Goal: Task Accomplishment & Management: Manage account settings

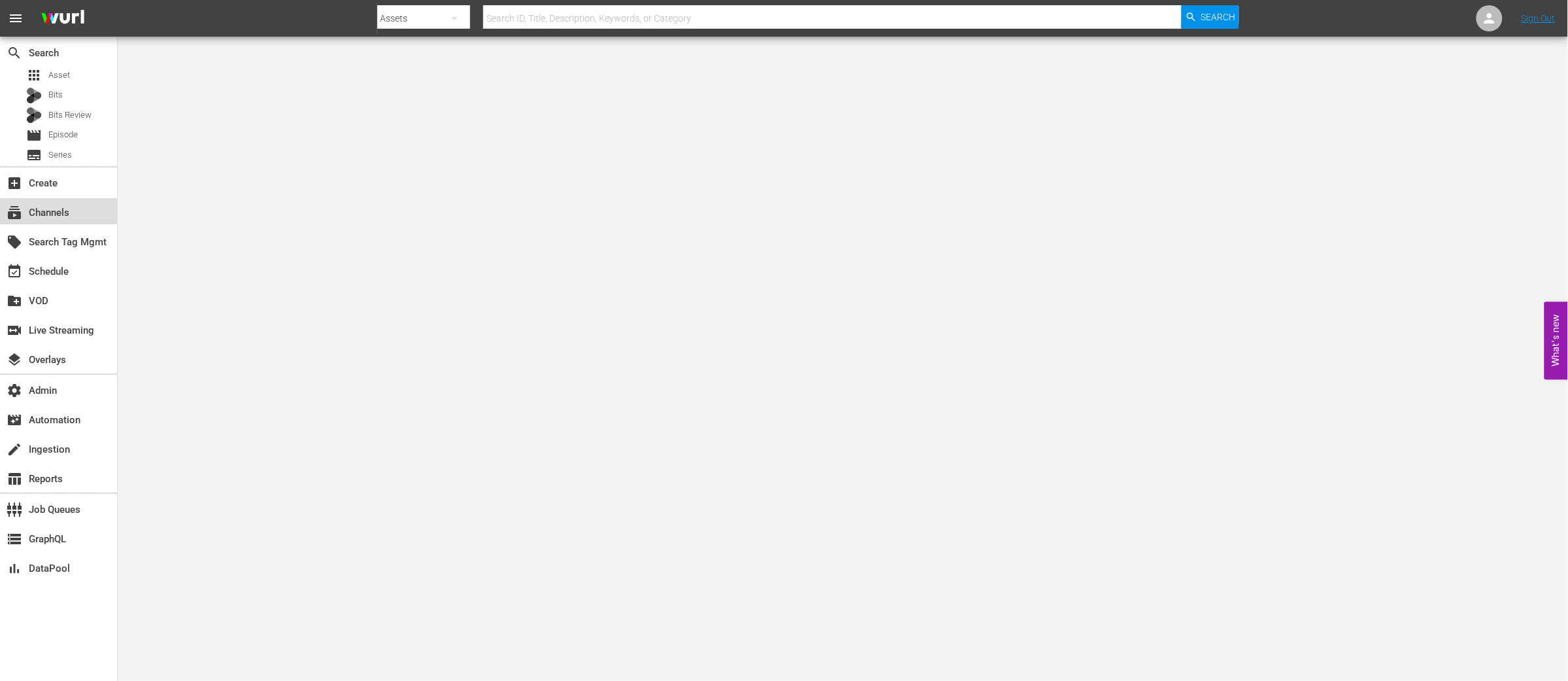
click at [51, 209] on div "subscriptions Channels" at bounding box center [37, 210] width 73 height 12
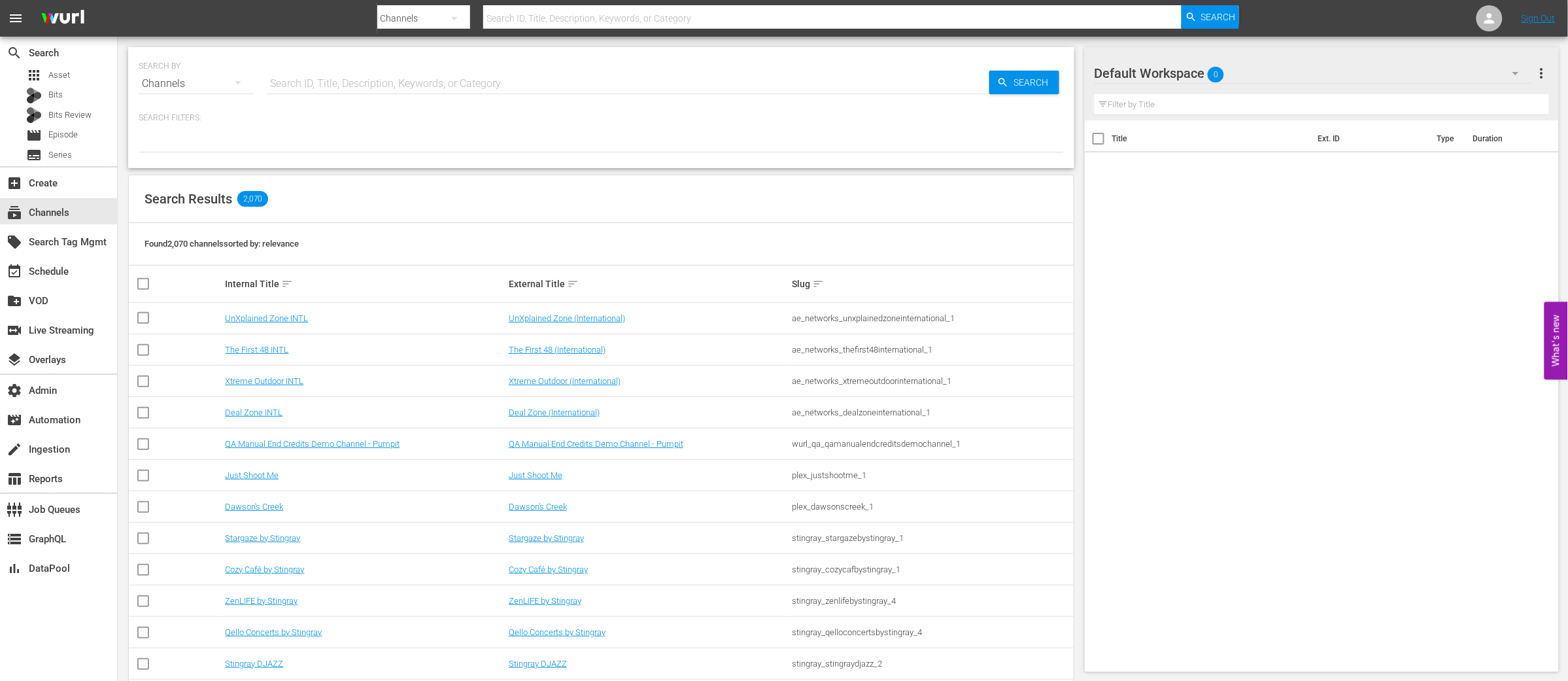
click at [428, 79] on input "text" at bounding box center [627, 83] width 722 height 31
paste input "[EMAIL_ADDRESS][DOMAIN_NAME]"
type input "[EMAIL_ADDRESS][DOMAIN_NAME]"
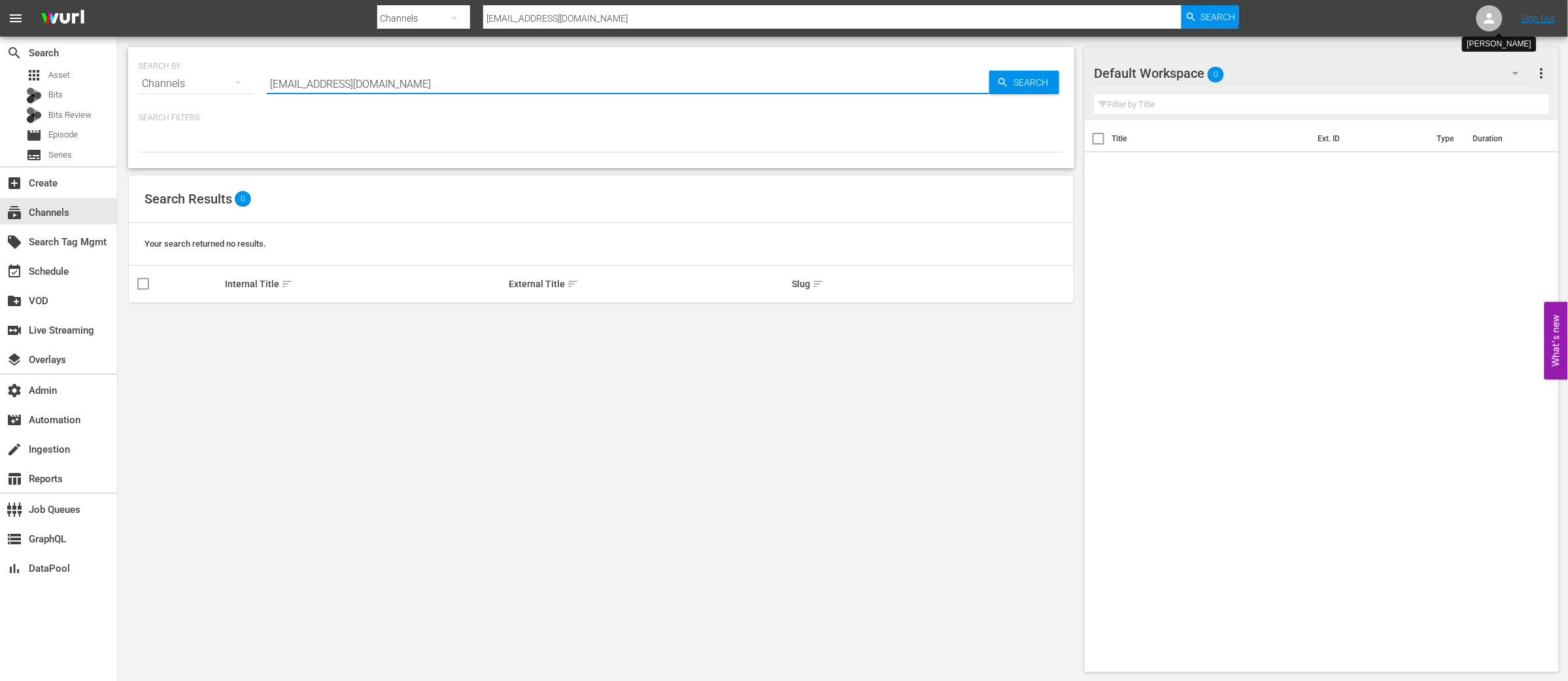
type input "[EMAIL_ADDRESS][DOMAIN_NAME]"
click at [1489, 23] on icon at bounding box center [1489, 18] width 10 height 10
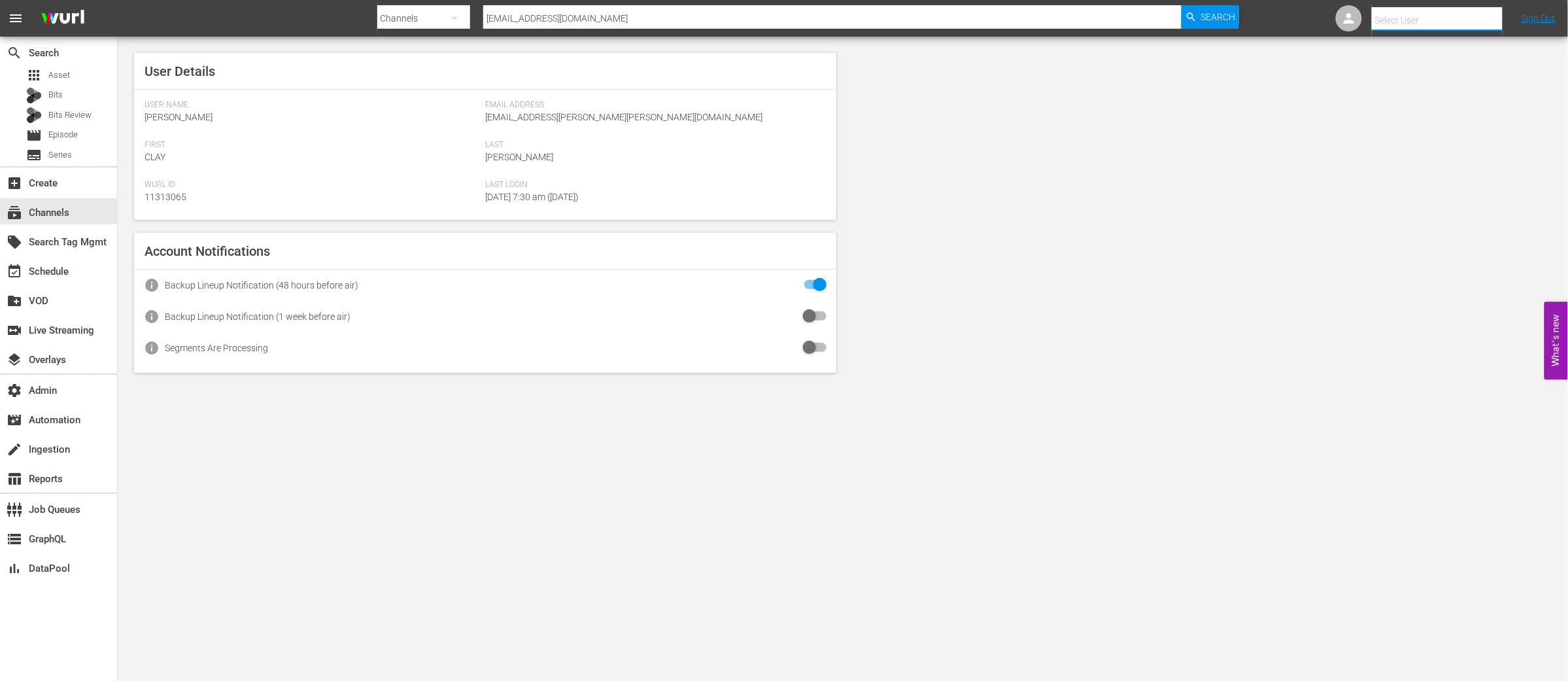
click at [1390, 16] on input "text" at bounding box center [1455, 20] width 167 height 31
paste input "[EMAIL_ADDRESS][DOMAIN_NAME]"
click at [1361, 63] on div "Hyeonju Kang <hyeonju@its-newid.com>" at bounding box center [1426, 55] width 204 height 31
type input "Hyeonju Kang (11313354)"
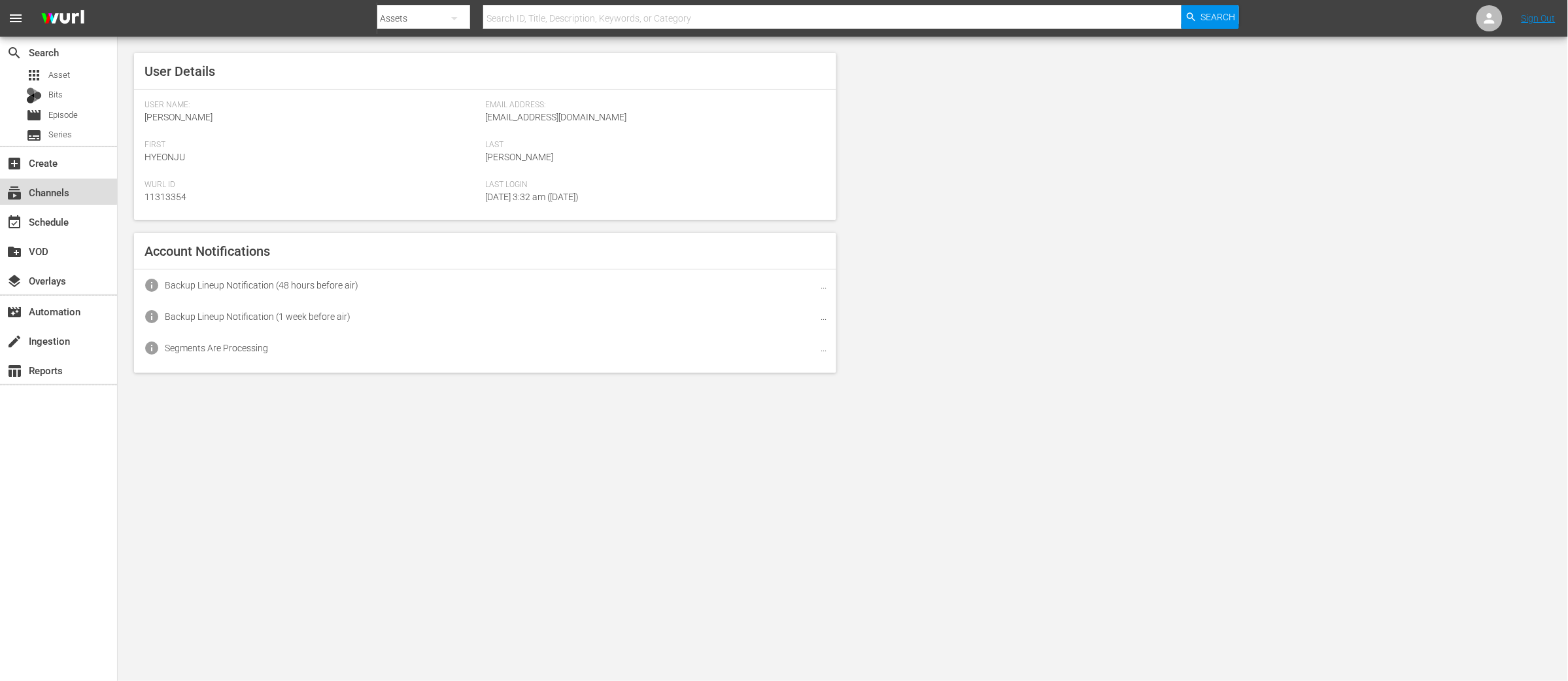
click at [53, 191] on div "subscriptions Channels" at bounding box center [37, 190] width 73 height 12
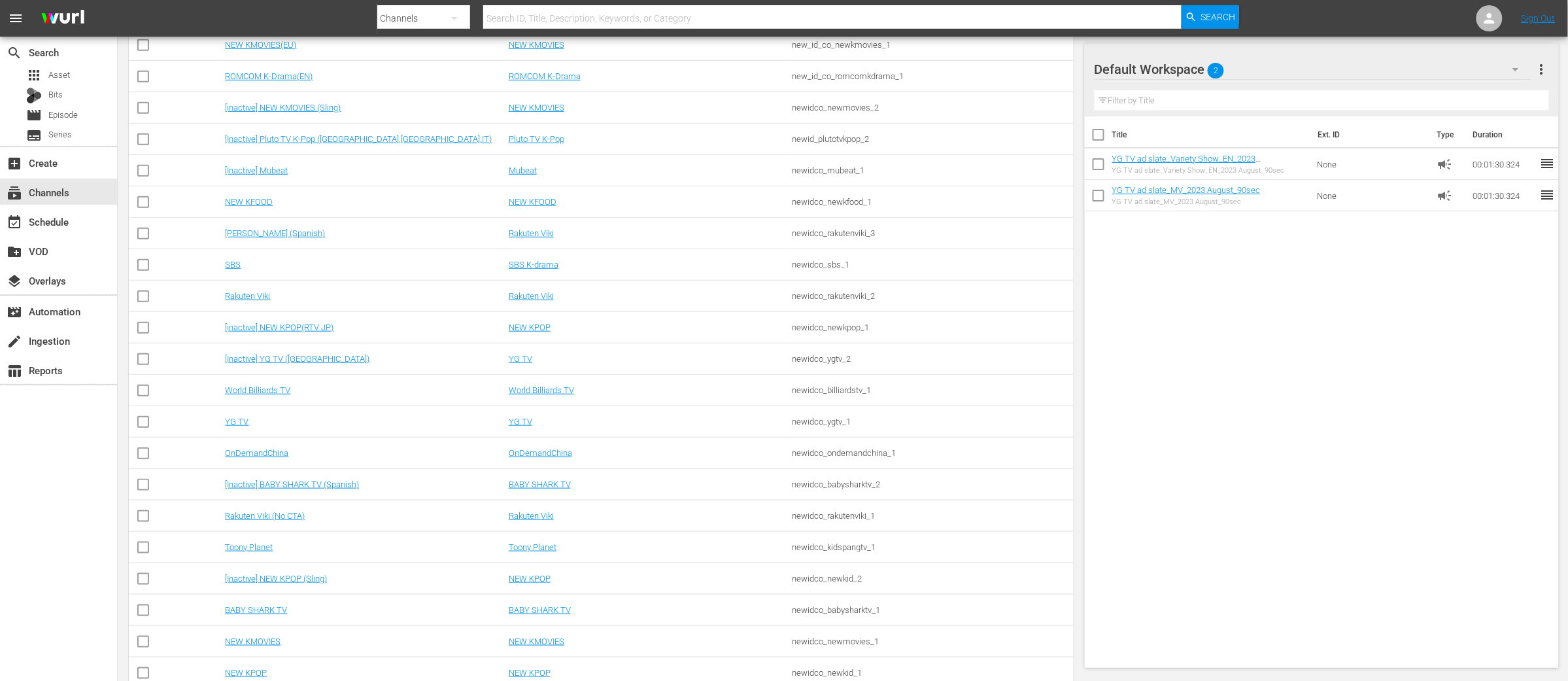
scroll to position [337, 0]
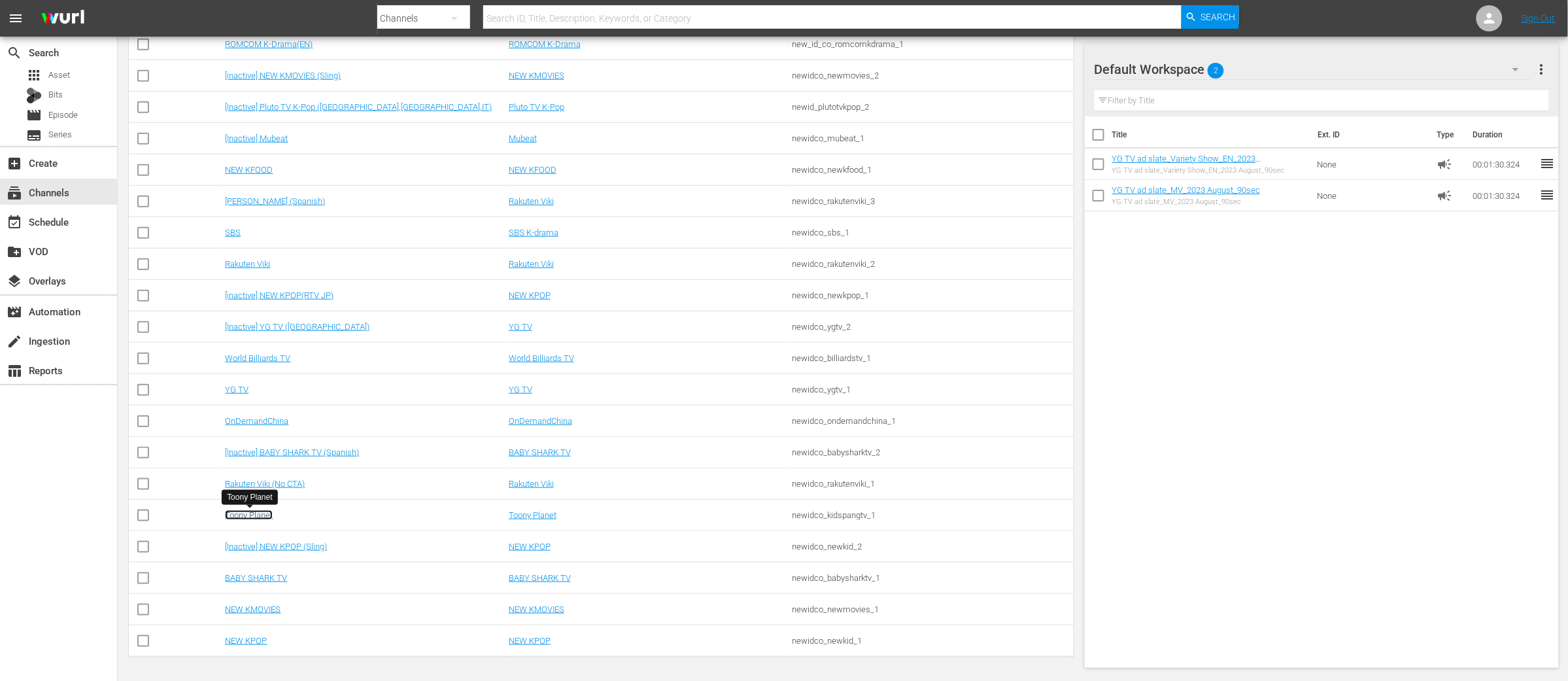
click at [263, 514] on link "Toony Planet" at bounding box center [249, 515] width 48 height 9
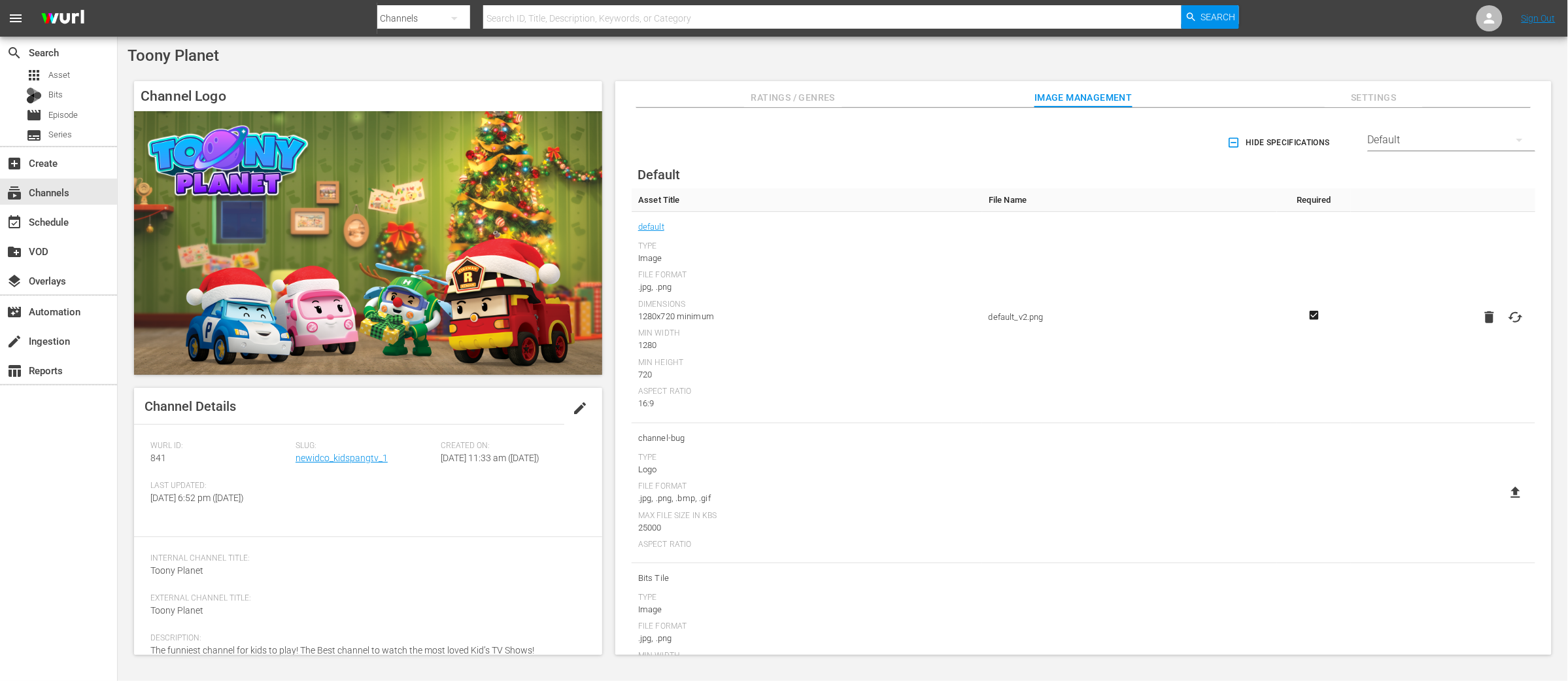
click at [1513, 318] on icon at bounding box center [1515, 317] width 16 height 16
click at [1503, 329] on input "file" at bounding box center [1502, 329] width 1 height 1
click at [1441, 139] on div "Default" at bounding box center [1452, 140] width 167 height 37
click at [1394, 348] on div "LG" at bounding box center [1449, 348] width 136 height 21
click at [1510, 404] on icon at bounding box center [1515, 404] width 16 height 16
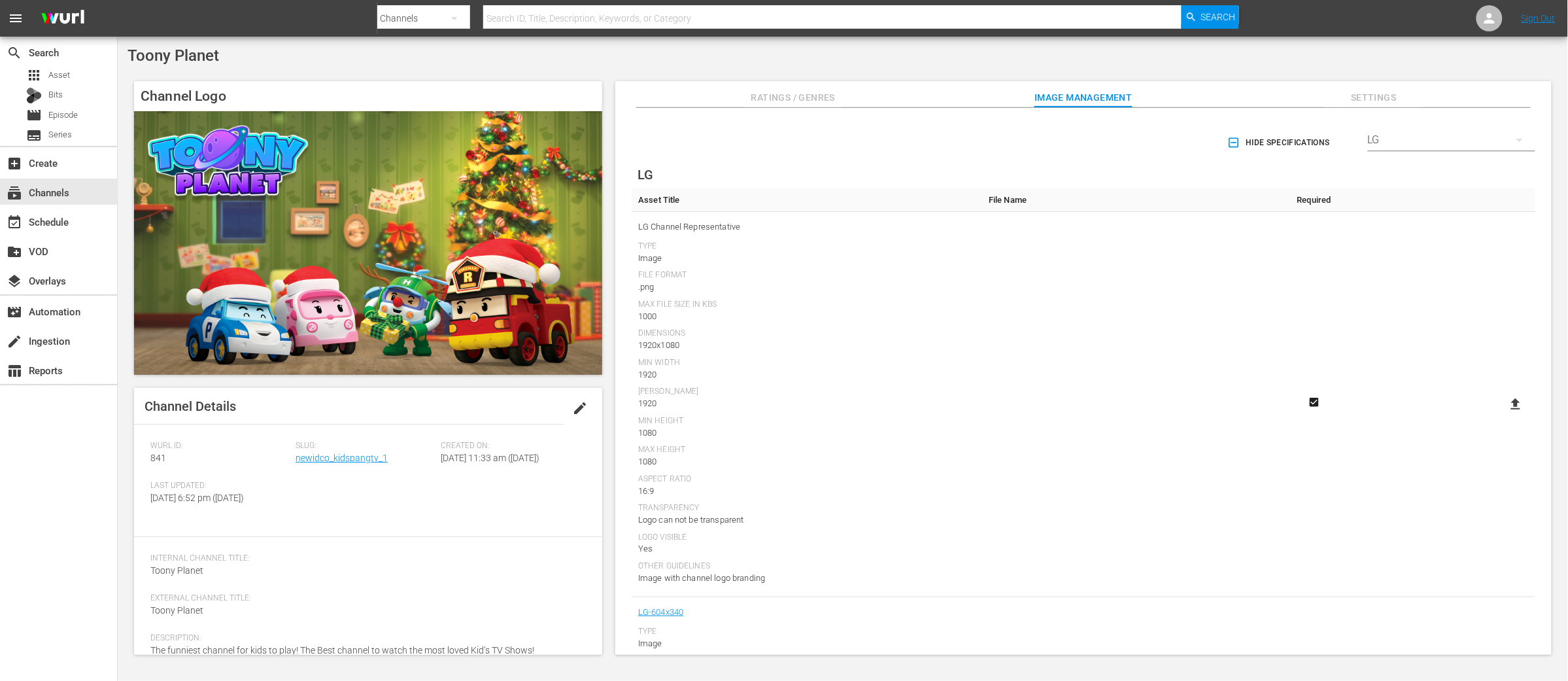
click at [1503, 415] on input "file" at bounding box center [1502, 415] width 1 height 1
type input "C:\fakepath\Toony Planet-LG-Channel Image-1920X1080.png"
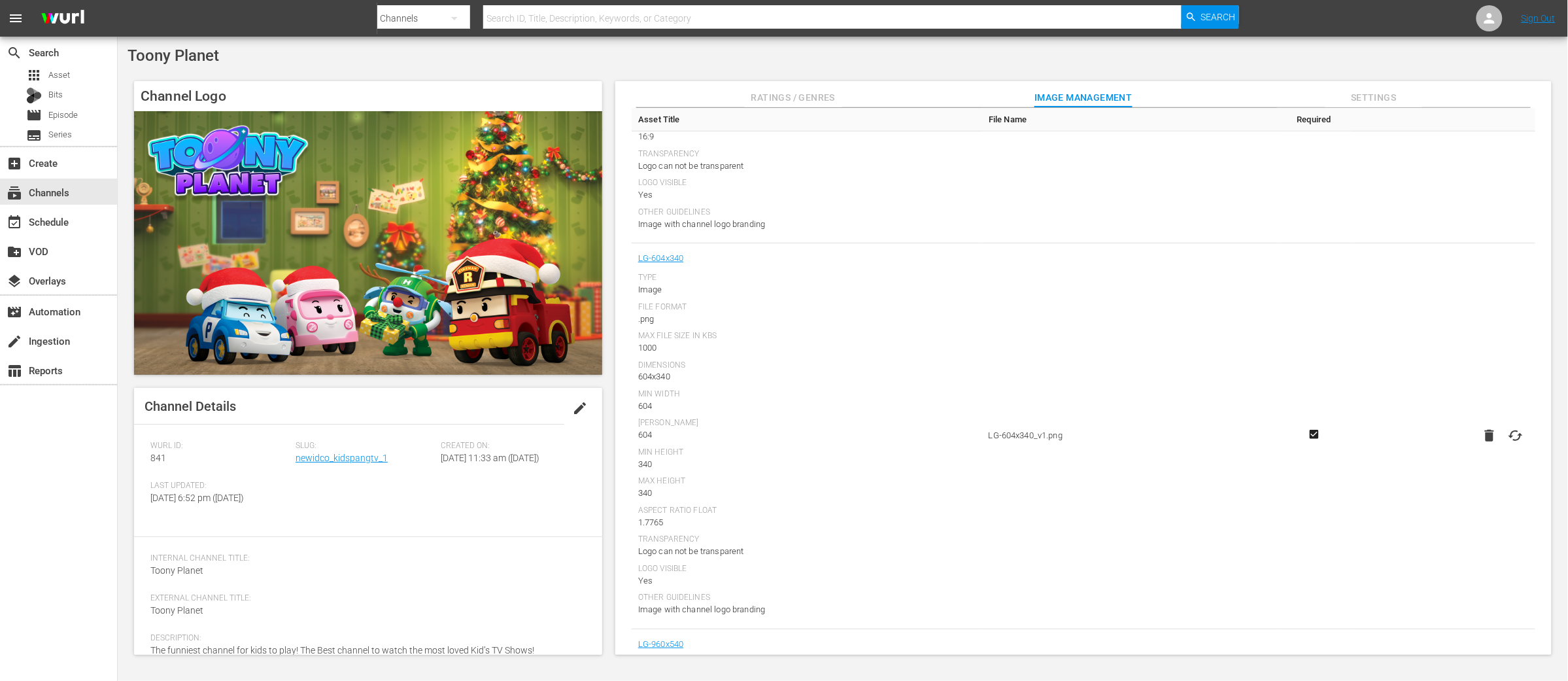
scroll to position [492, 0]
click at [1513, 429] on icon at bounding box center [1515, 432] width 16 height 16
click at [1503, 443] on input "file" at bounding box center [1502, 443] width 1 height 1
type input "C:\fakepath\Toony Planet-LG-Channel Image-604X340.png"
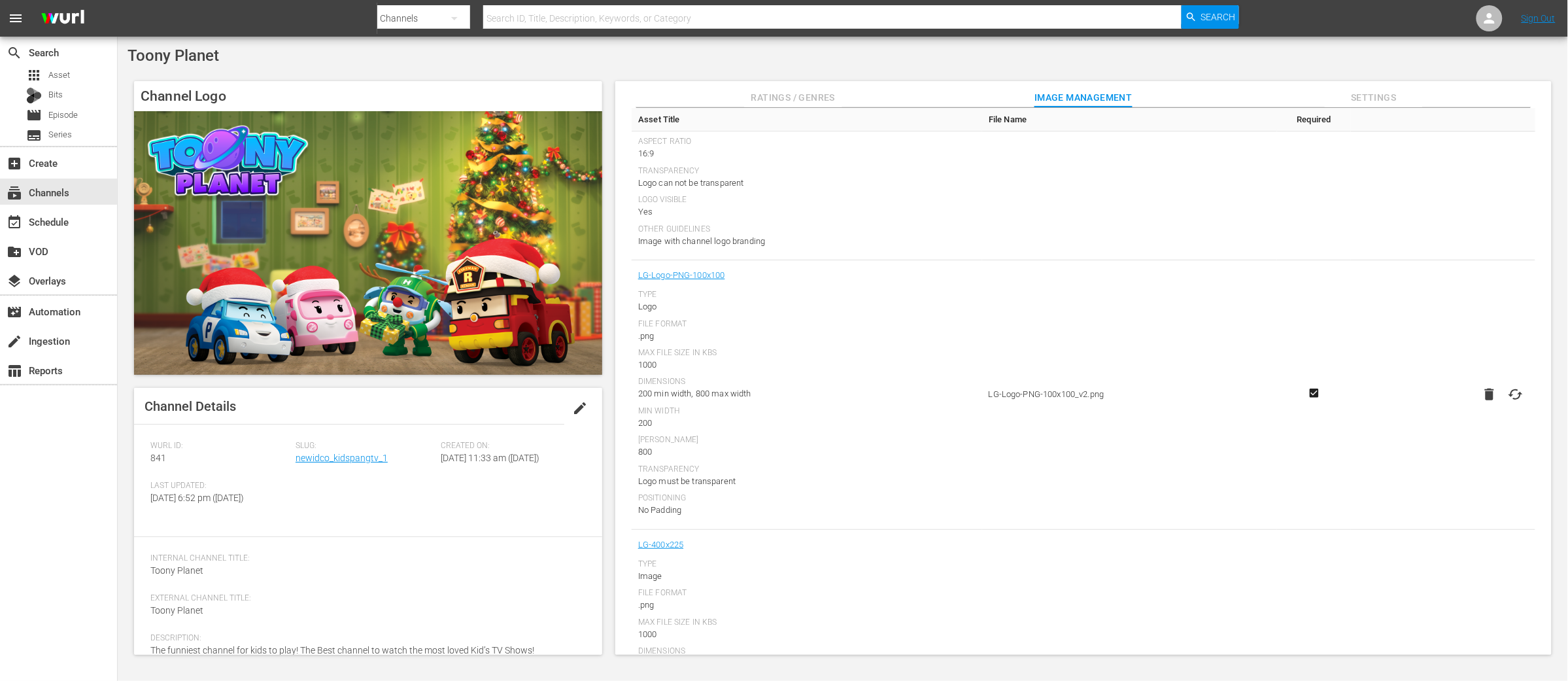
scroll to position [1580, 0]
click at [1513, 395] on icon at bounding box center [1515, 395] width 16 height 16
click at [1503, 406] on input "file" at bounding box center [1502, 406] width 1 height 1
type input "C:\fakepath\LG-Logo-PNG-100X100.png"
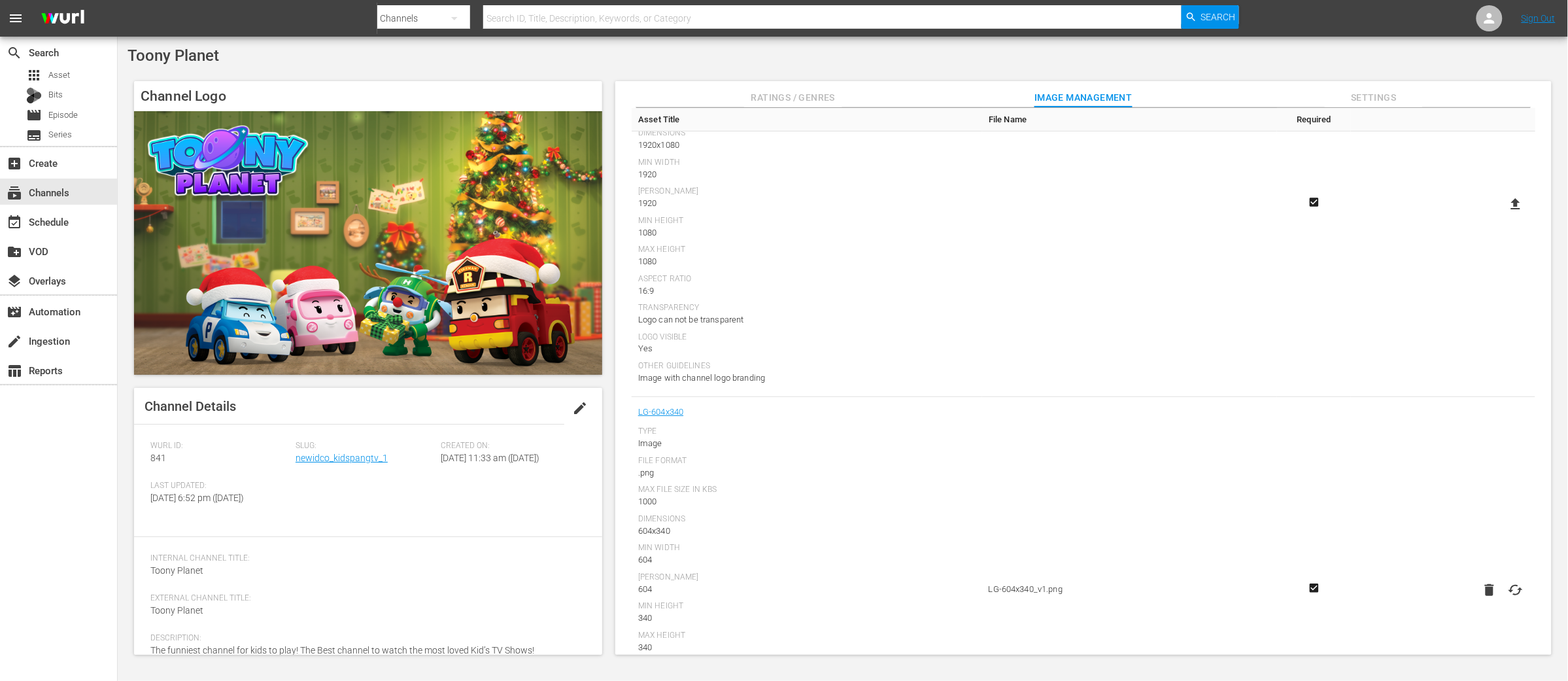
scroll to position [0, 0]
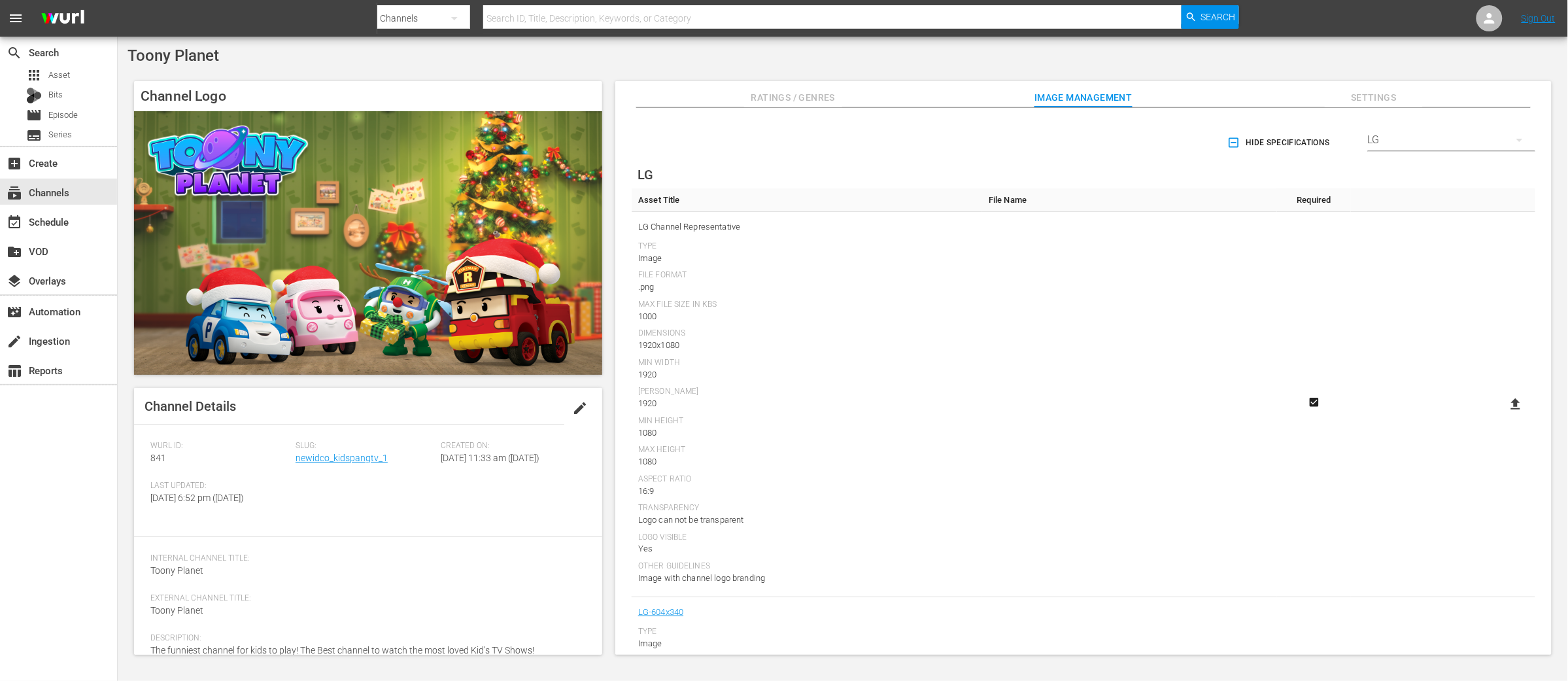
click at [1516, 404] on icon at bounding box center [1515, 404] width 16 height 16
click at [1503, 415] on input "file" at bounding box center [1502, 415] width 1 height 1
click at [1511, 403] on icon at bounding box center [1515, 404] width 9 height 11
click at [1503, 415] on input "file" at bounding box center [1502, 415] width 1 height 1
click at [1514, 143] on icon "button" at bounding box center [1519, 140] width 16 height 16
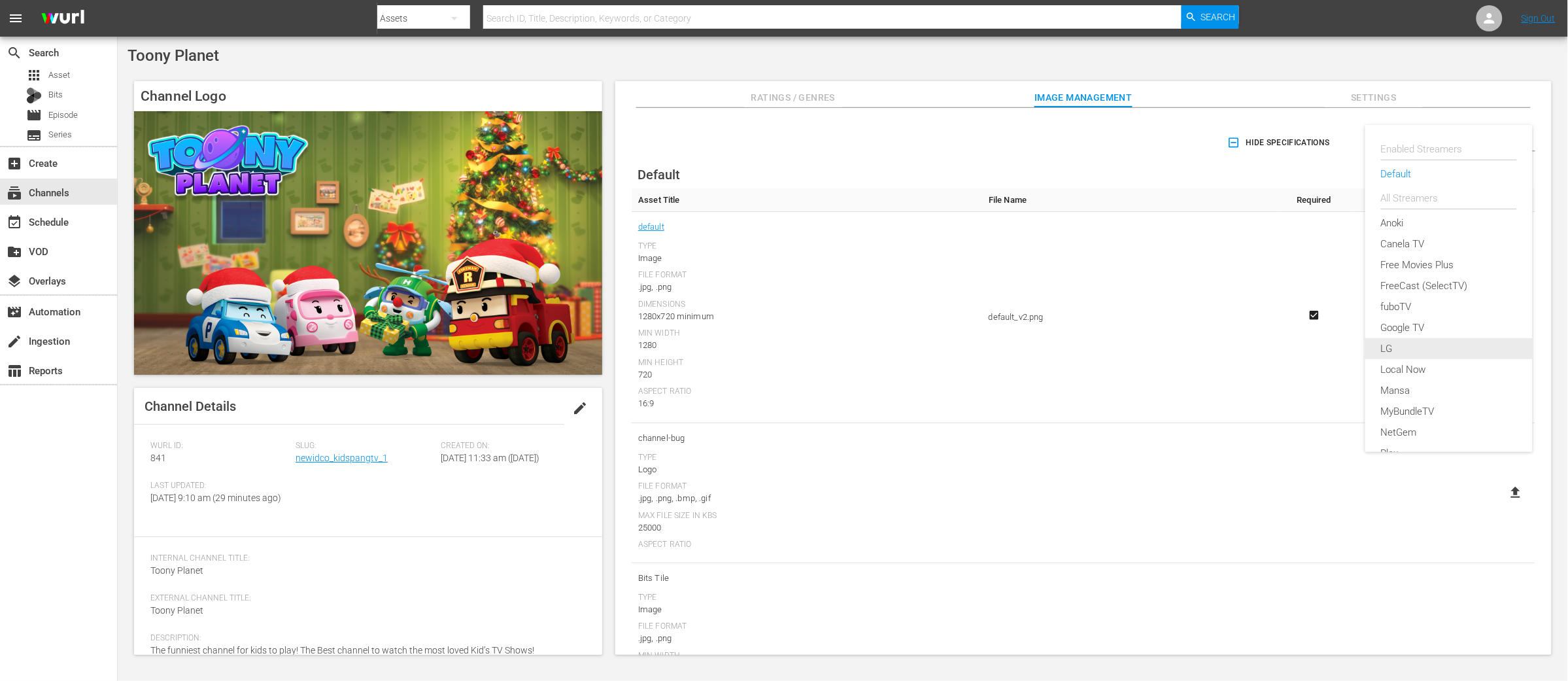
click at [1391, 346] on div "LG" at bounding box center [1449, 348] width 136 height 21
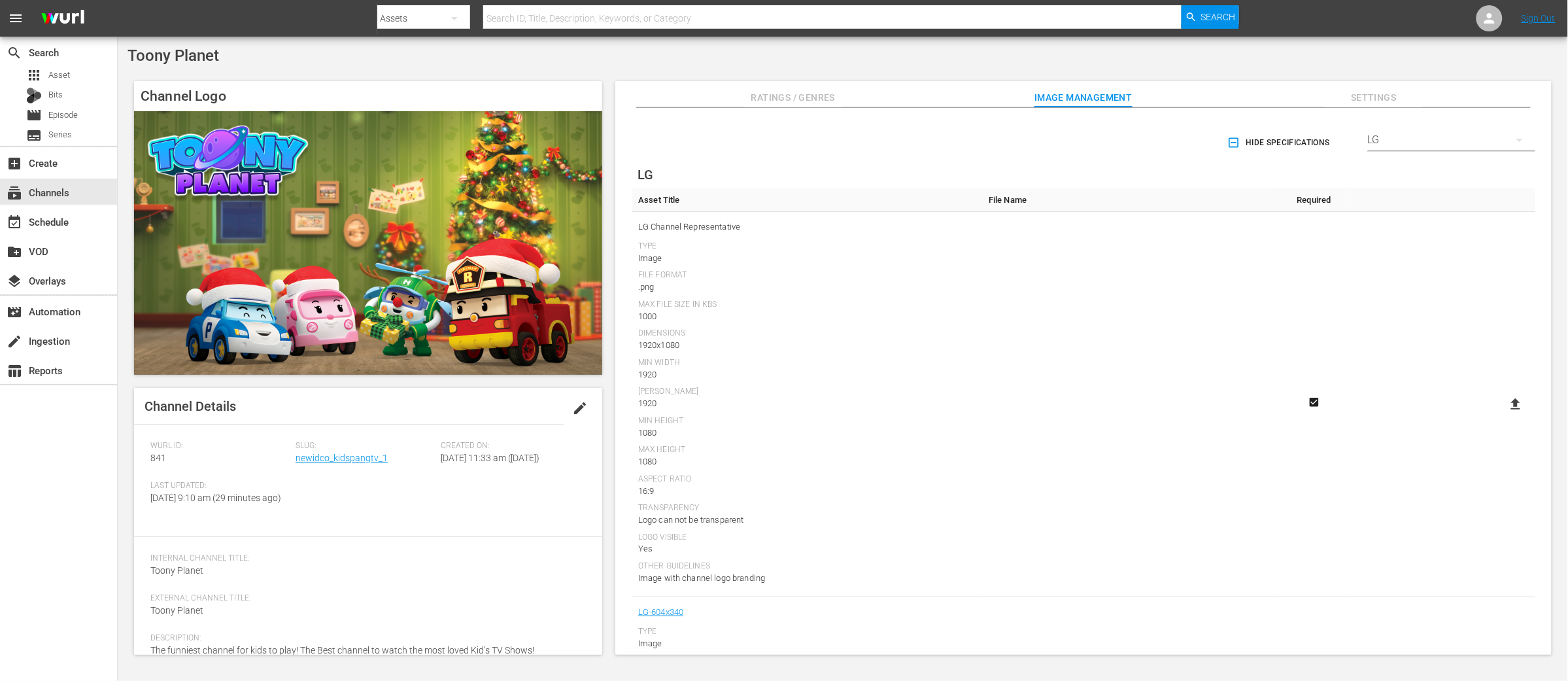
click at [1508, 399] on icon at bounding box center [1515, 404] width 16 height 16
click at [1503, 415] on input "file" at bounding box center [1502, 415] width 1 height 1
click at [1509, 404] on icon at bounding box center [1515, 404] width 16 height 16
click at [1503, 415] on input "file" at bounding box center [1502, 415] width 1 height 1
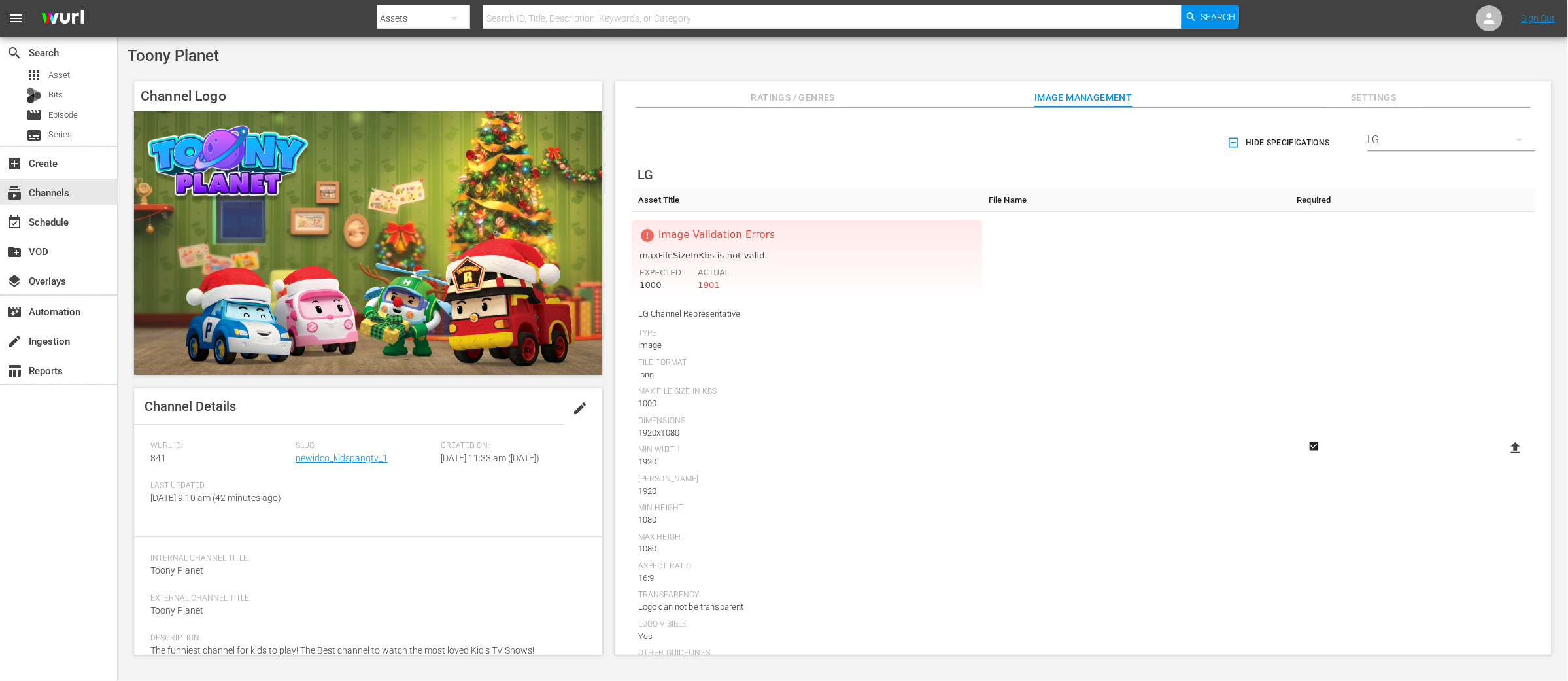
click at [1508, 447] on icon at bounding box center [1515, 448] width 16 height 16
click at [1503, 459] on input "file" at bounding box center [1502, 459] width 1 height 1
type input "C:\fakepath\Toony Planet-LG-Channel Image-1920X1080-min.png"
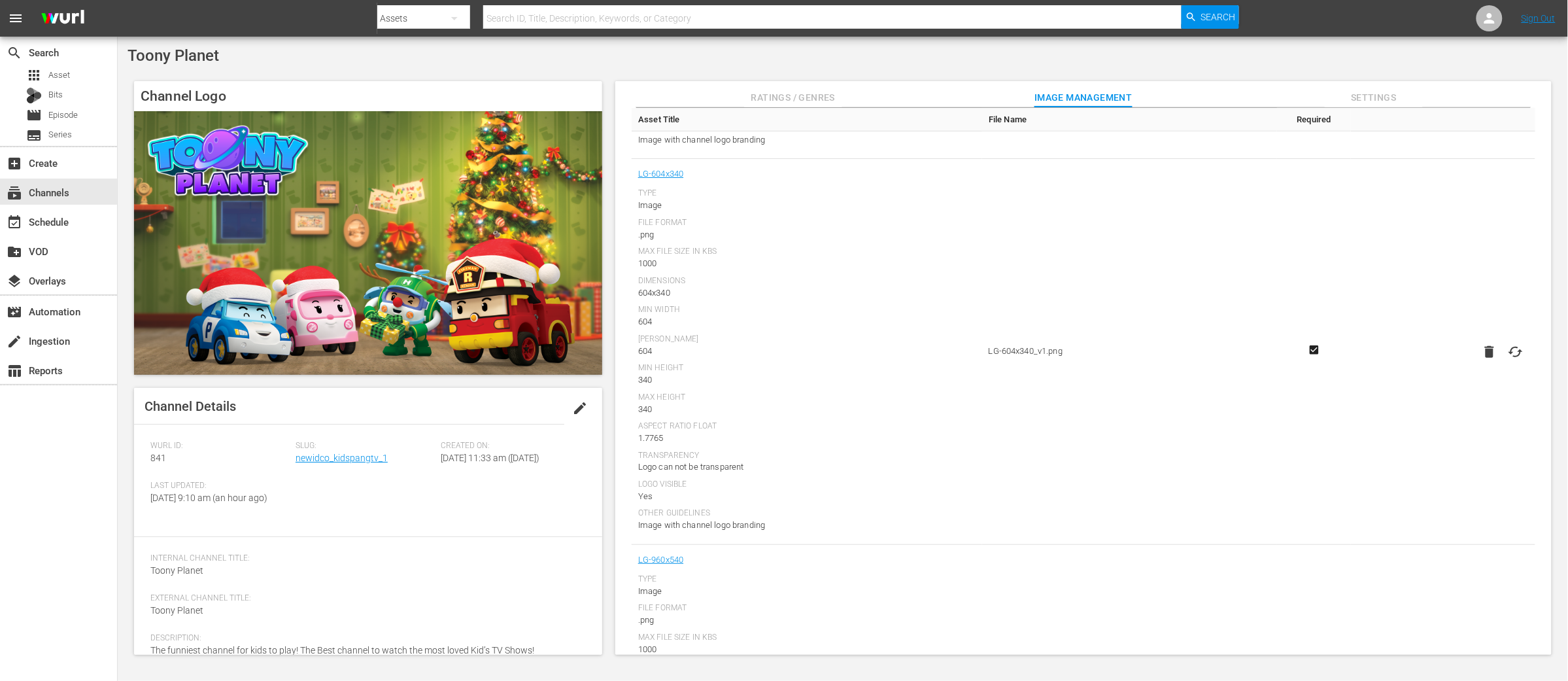
scroll to position [441, 0]
click at [1514, 350] on icon at bounding box center [1515, 349] width 16 height 16
click at [1503, 361] on input "file" at bounding box center [1502, 361] width 1 height 1
type input "C:\fakepath\Toony Planet-LG-Channel Image-604x340-min.png"
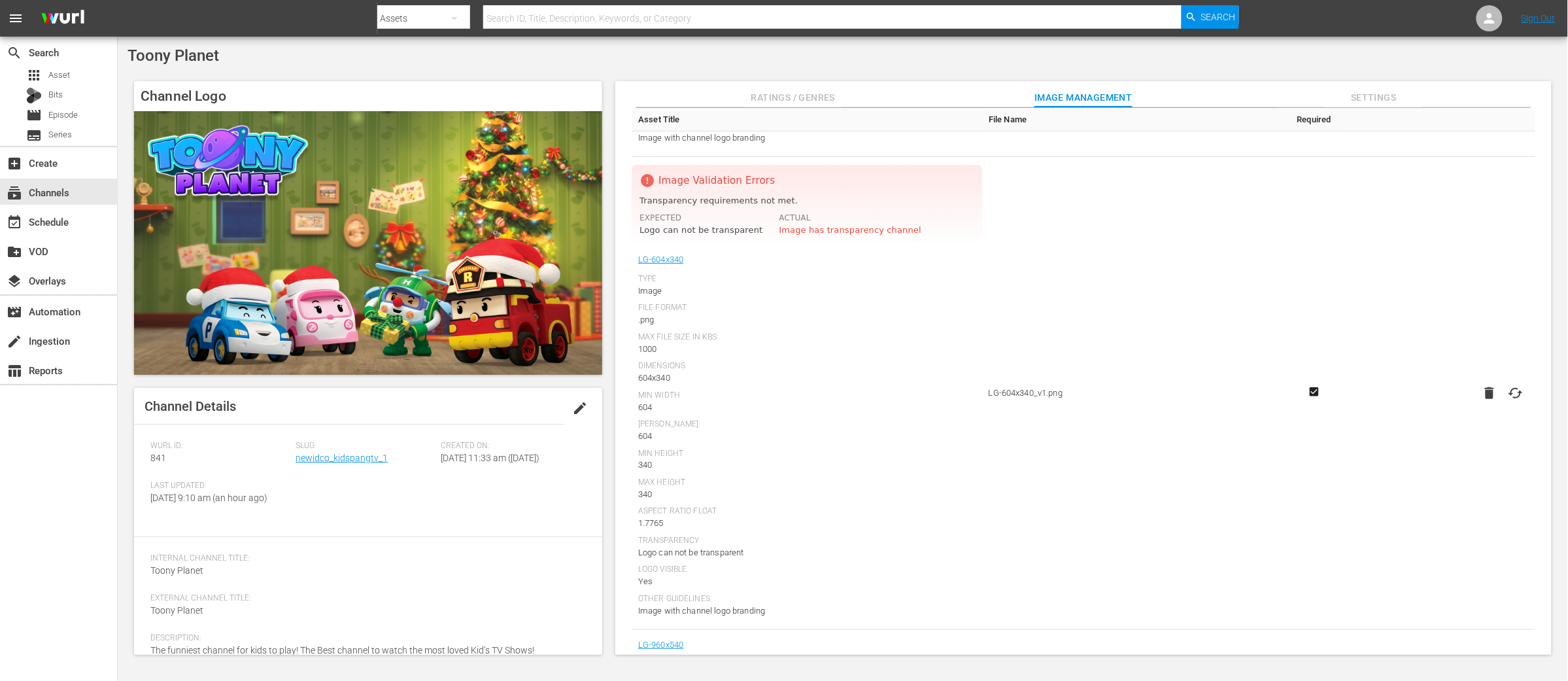
click at [1514, 389] on icon at bounding box center [1514, 393] width 14 height 10
click at [1503, 404] on input "file" at bounding box center [1502, 404] width 1 height 1
click at [1508, 395] on icon at bounding box center [1515, 393] width 16 height 16
click at [1503, 404] on input "file" at bounding box center [1502, 404] width 1 height 1
